Goal: Transaction & Acquisition: Download file/media

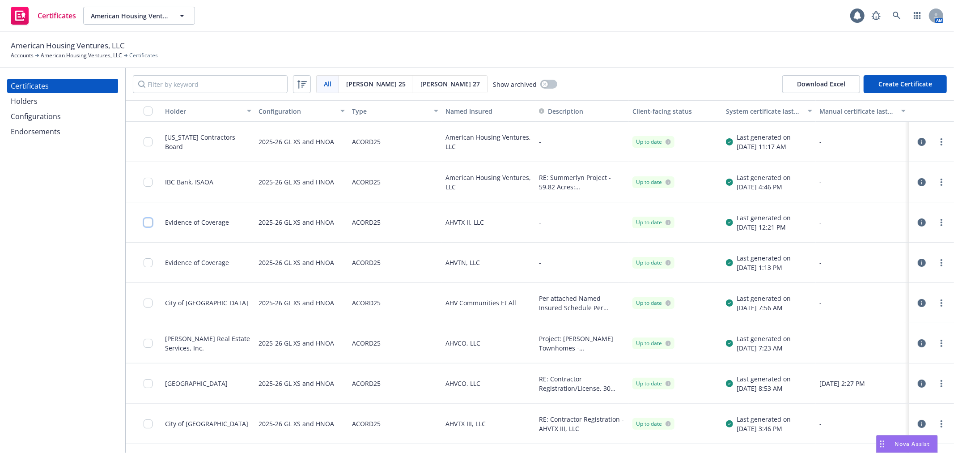
click at [150, 224] on input "checkbox" at bounding box center [148, 222] width 9 height 9
click at [518, 435] on button "Other actions" at bounding box center [494, 432] width 48 height 18
click at [448, 431] on button "Download certificate" at bounding box center [426, 432] width 68 height 18
click at [431, 411] on link "Download uneditable file" at bounding box center [379, 411] width 104 height 18
click at [145, 262] on input "checkbox" at bounding box center [148, 262] width 9 height 9
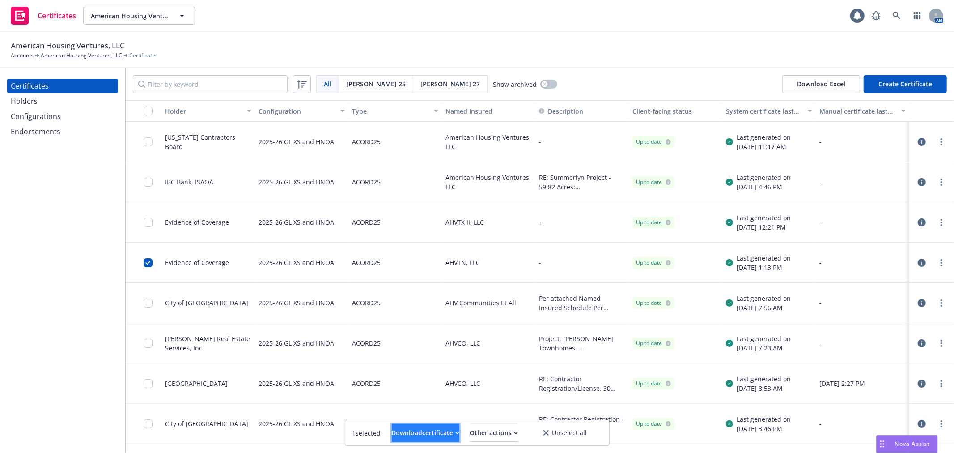
click at [455, 432] on icon "button" at bounding box center [457, 432] width 4 height 3
click at [431, 415] on link "Download uneditable file" at bounding box center [379, 411] width 104 height 18
click at [584, 67] on div "American Housing Ventures, LLC Accounts American Housing Ventures, LLC Certific…" at bounding box center [477, 50] width 954 height 36
drag, startPoint x: 638, startPoint y: 16, endPoint x: 624, endPoint y: 2, distance: 19.6
click at [625, 2] on div "Certificates American Housing Ventures, LLC American Housing Ventures, LLC 1 AM" at bounding box center [477, 16] width 954 height 32
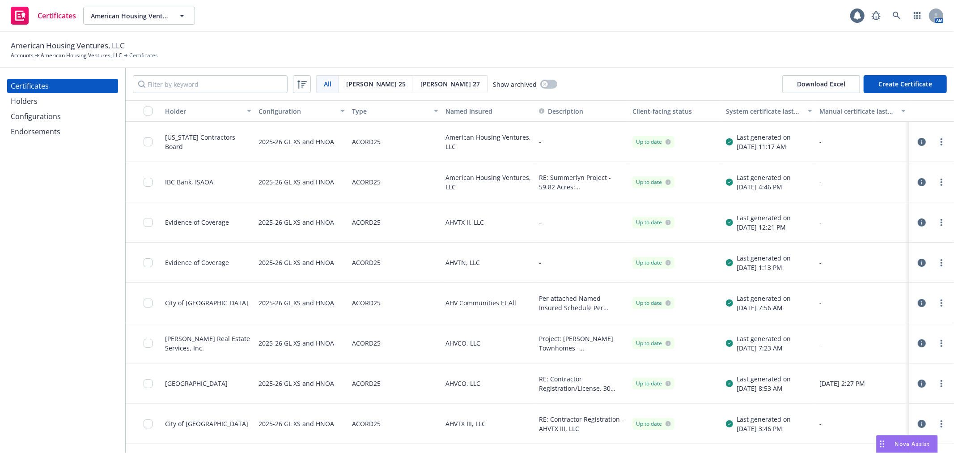
click at [15, 267] on div "Certificates Holders Configurations Endorsements" at bounding box center [62, 260] width 125 height 385
